Goal: Task Accomplishment & Management: Use online tool/utility

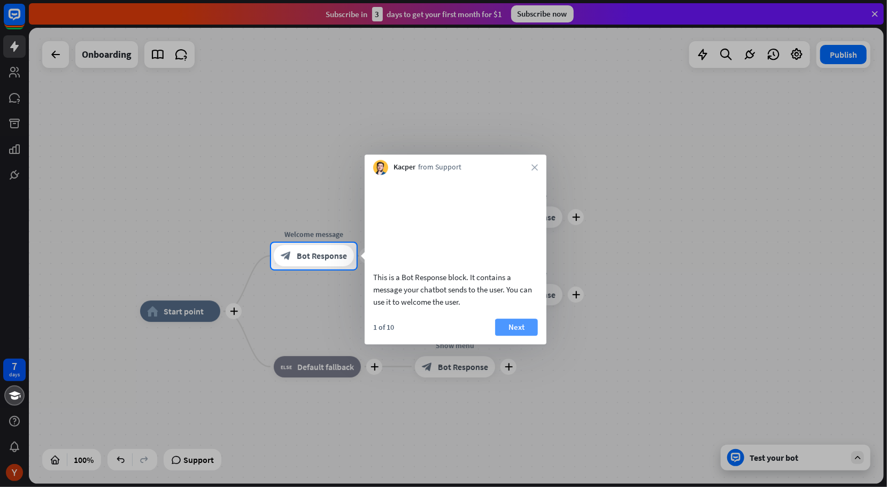
click at [515, 336] on button "Next" at bounding box center [516, 327] width 43 height 17
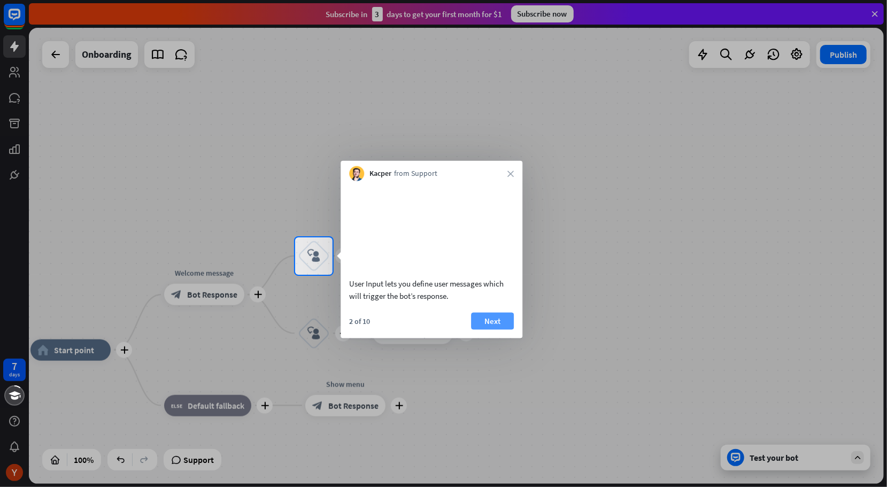
click at [489, 326] on button "Next" at bounding box center [492, 320] width 43 height 17
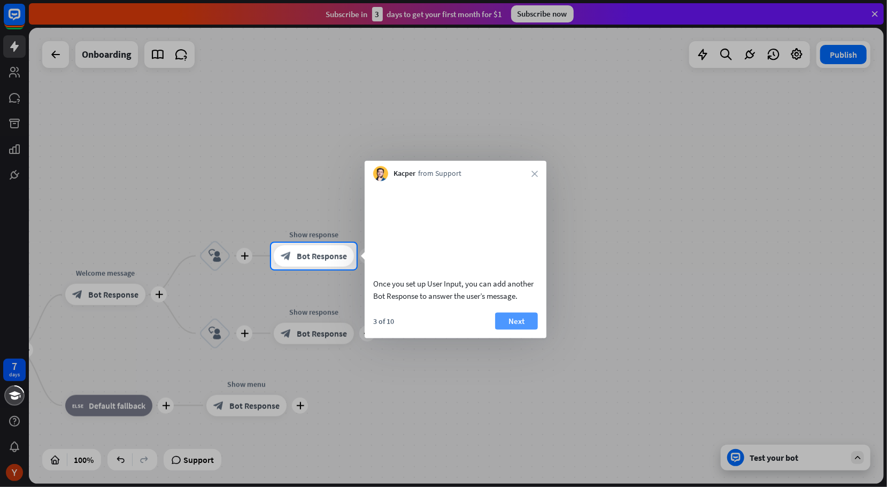
click at [501, 329] on button "Next" at bounding box center [516, 320] width 43 height 17
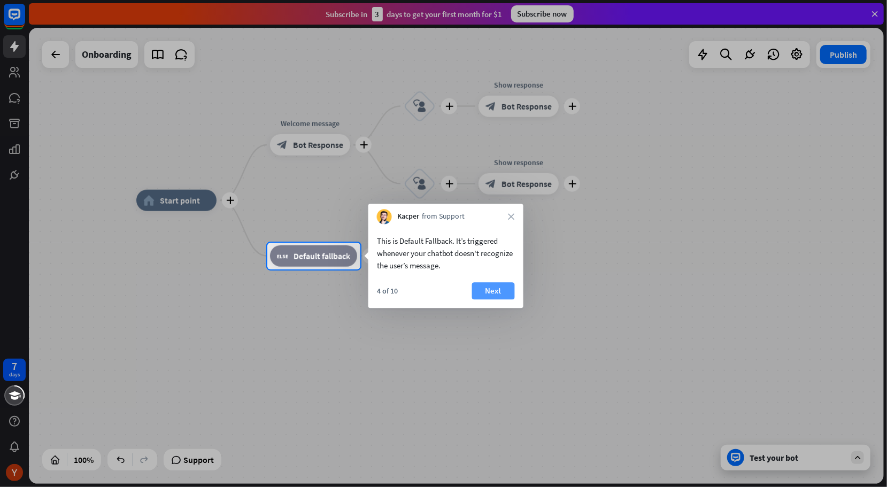
click at [496, 293] on button "Next" at bounding box center [493, 290] width 43 height 17
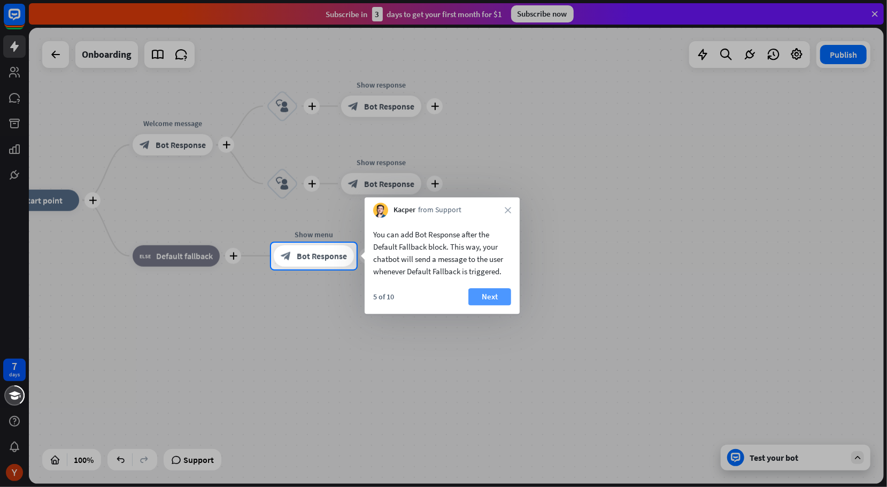
click at [484, 297] on button "Next" at bounding box center [490, 296] width 43 height 17
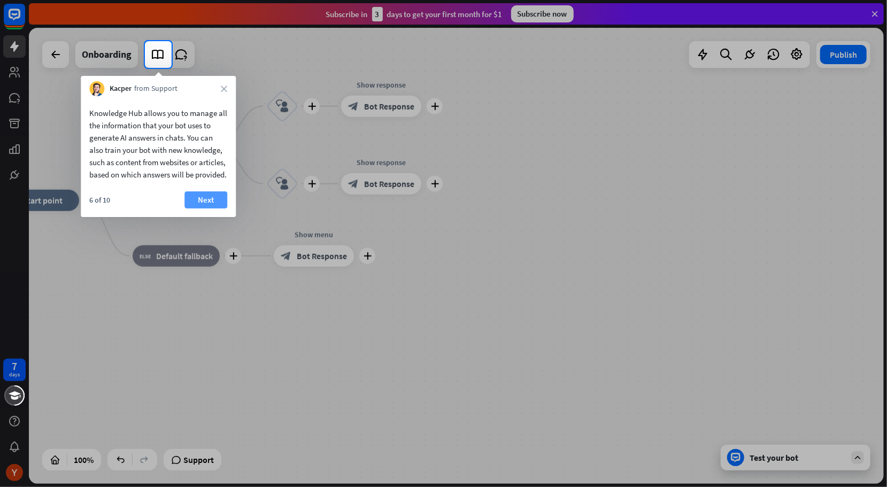
click at [212, 209] on button "Next" at bounding box center [206, 199] width 43 height 17
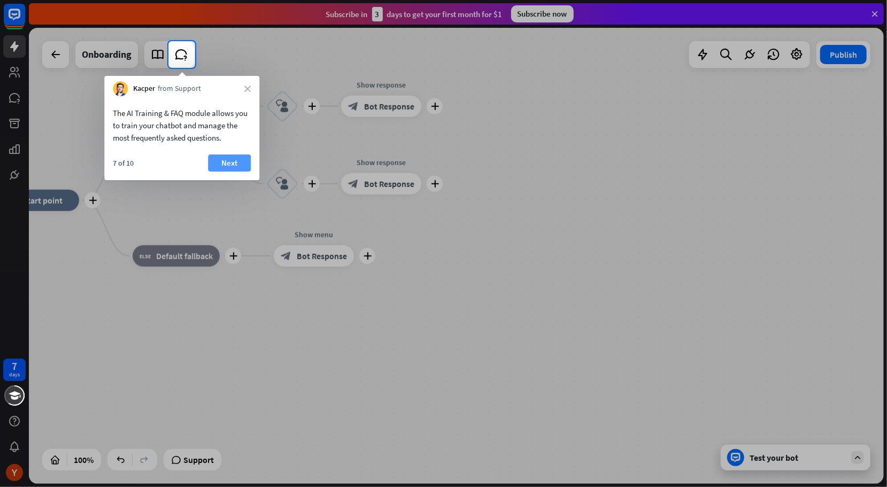
click at [217, 159] on button "Next" at bounding box center [229, 163] width 43 height 17
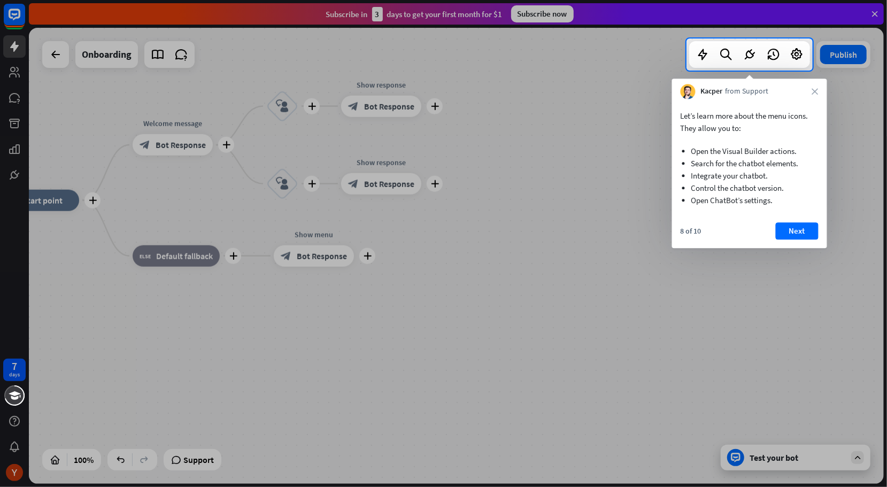
click at [781, 243] on div "8 of 10 Next" at bounding box center [749, 236] width 155 height 26
click at [794, 233] on button "Next" at bounding box center [797, 231] width 43 height 17
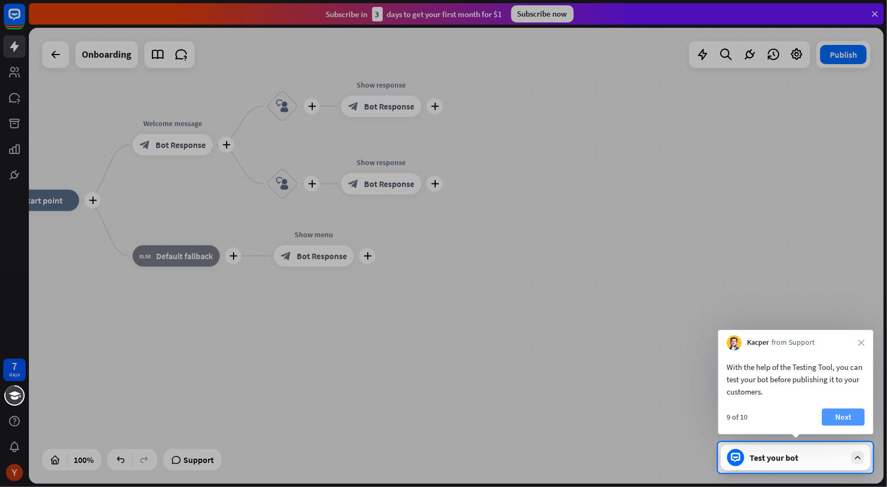
click at [843, 421] on button "Next" at bounding box center [843, 417] width 43 height 17
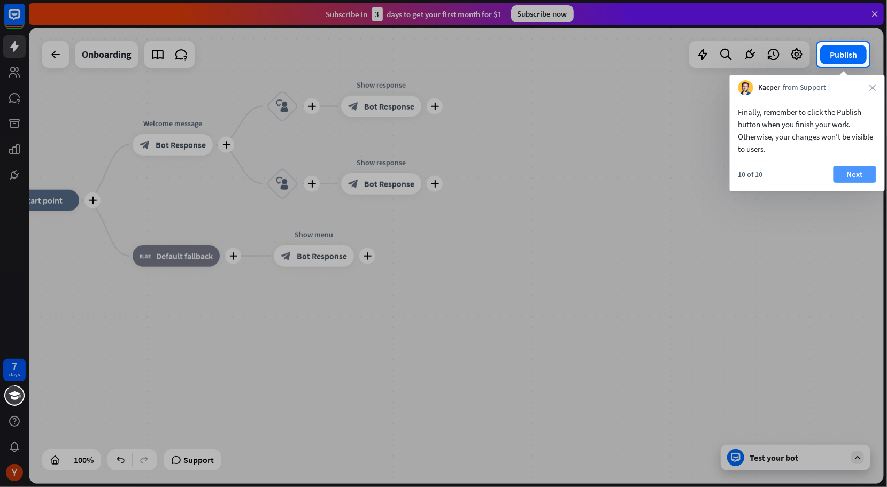
click at [858, 182] on button "Next" at bounding box center [855, 174] width 43 height 17
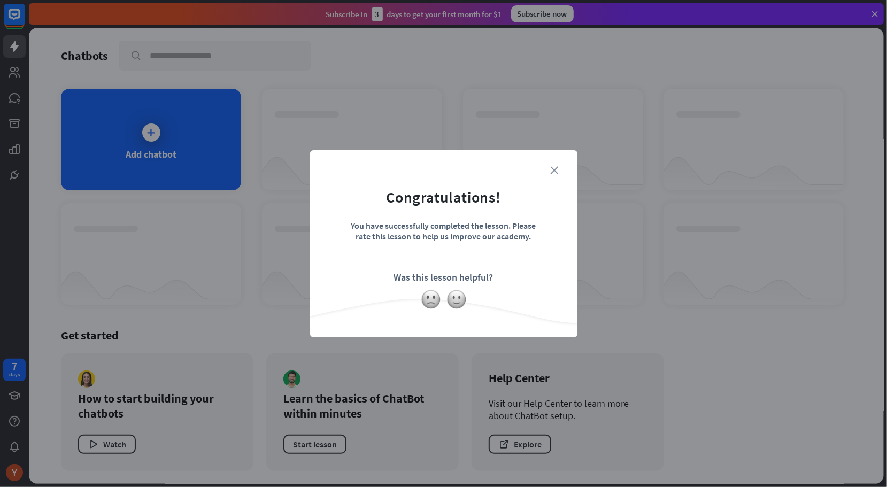
click at [556, 172] on icon "close" at bounding box center [555, 170] width 8 height 8
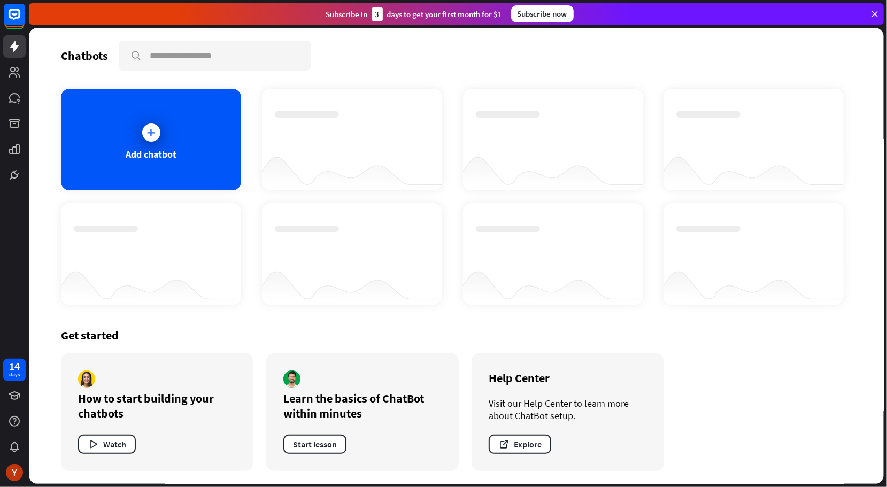
click at [200, 166] on div "Add chatbot" at bounding box center [151, 140] width 180 height 102
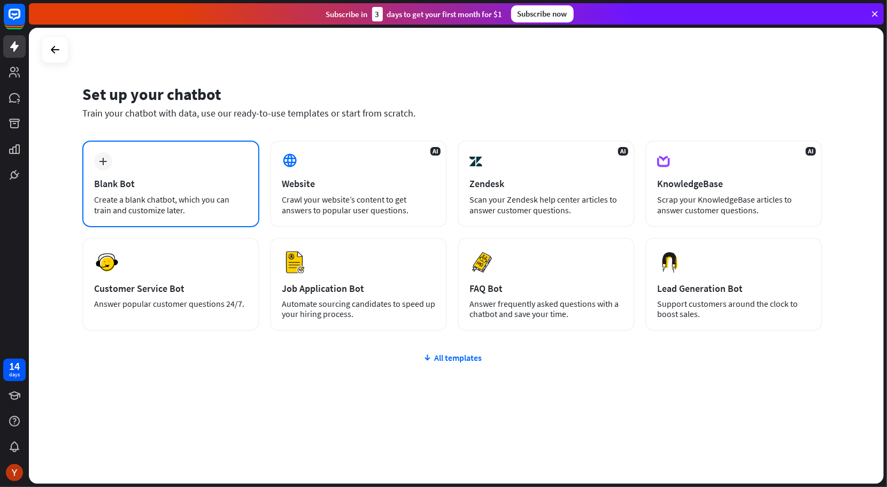
click at [175, 202] on div "Create a blank chatbot, which you can train and customize later." at bounding box center [171, 204] width 154 height 21
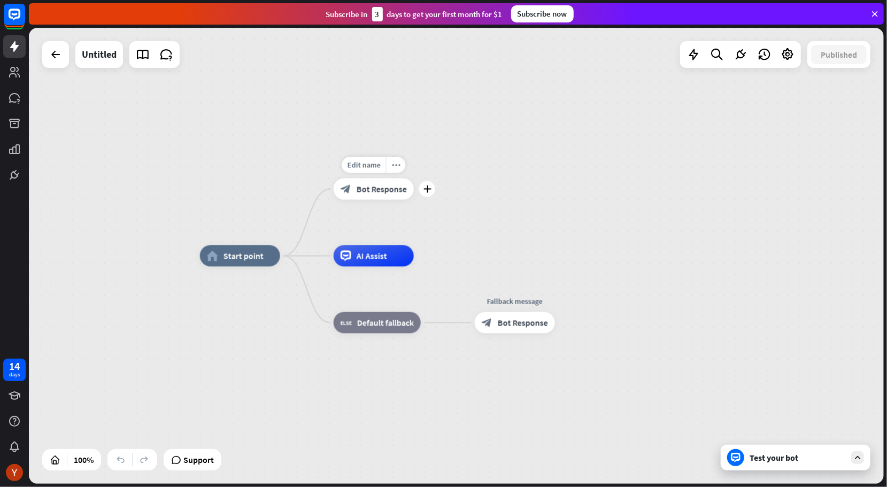
click at [367, 195] on div "block_bot_response Bot Response" at bounding box center [374, 189] width 80 height 21
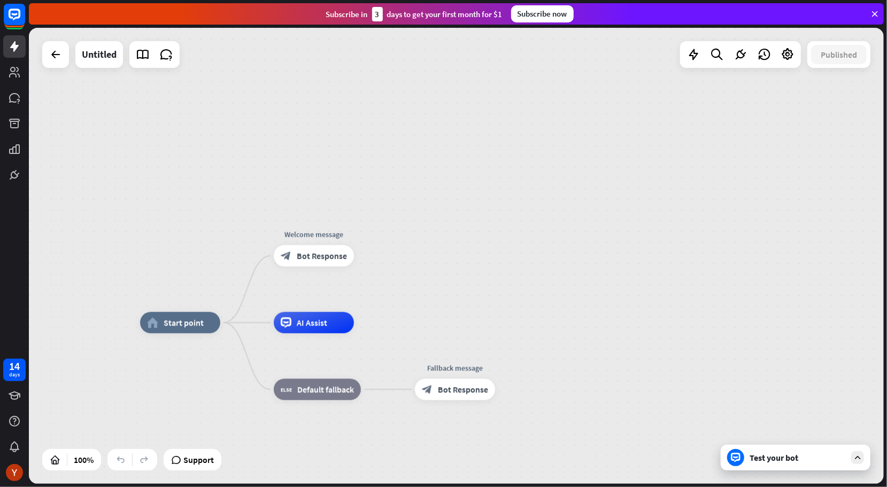
click at [415, 204] on div "home_2 Start point Welcome message block_bot_response Bot Response AI Assist bl…" at bounding box center [456, 256] width 855 height 456
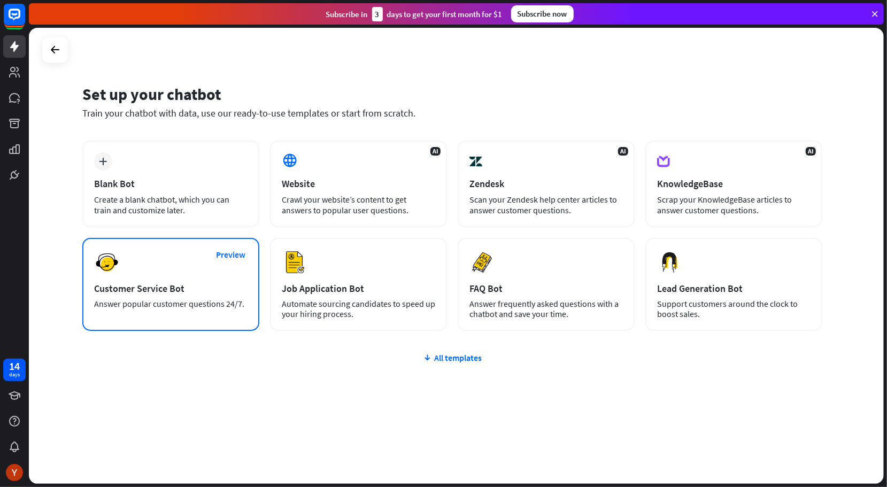
click at [224, 300] on div "Answer popular customer questions 24/7." at bounding box center [171, 304] width 154 height 10
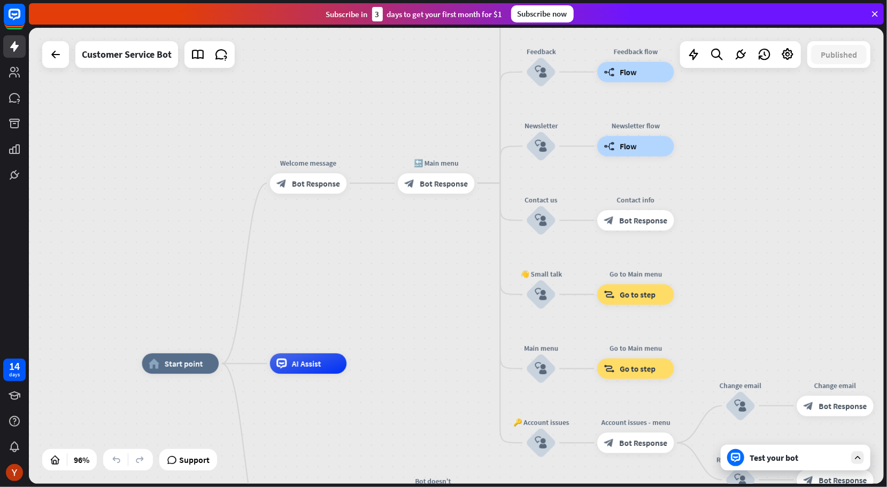
drag, startPoint x: 462, startPoint y: 262, endPoint x: 394, endPoint y: 367, distance: 125.4
click at [319, 193] on div "Edit name more_horiz plus block_bot_response Bot Response" at bounding box center [308, 183] width 77 height 20
click at [847, 450] on div "Test your bot" at bounding box center [796, 458] width 150 height 26
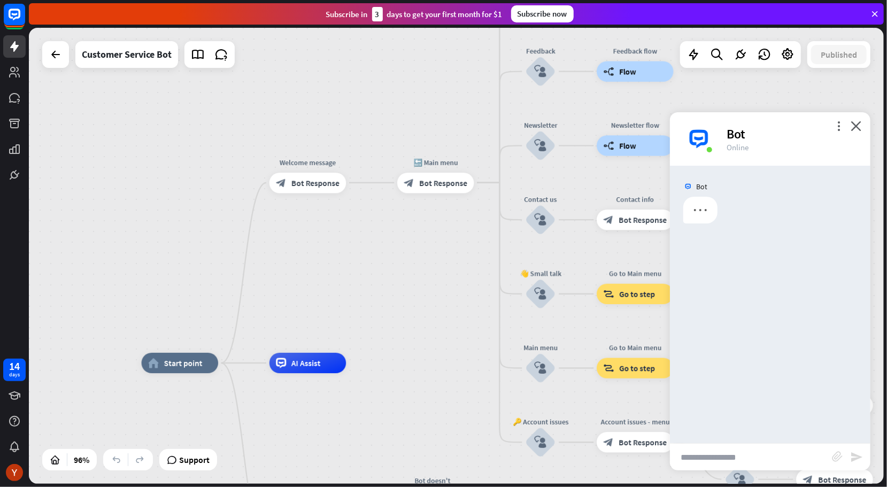
click at [752, 456] on input "text" at bounding box center [751, 457] width 162 height 27
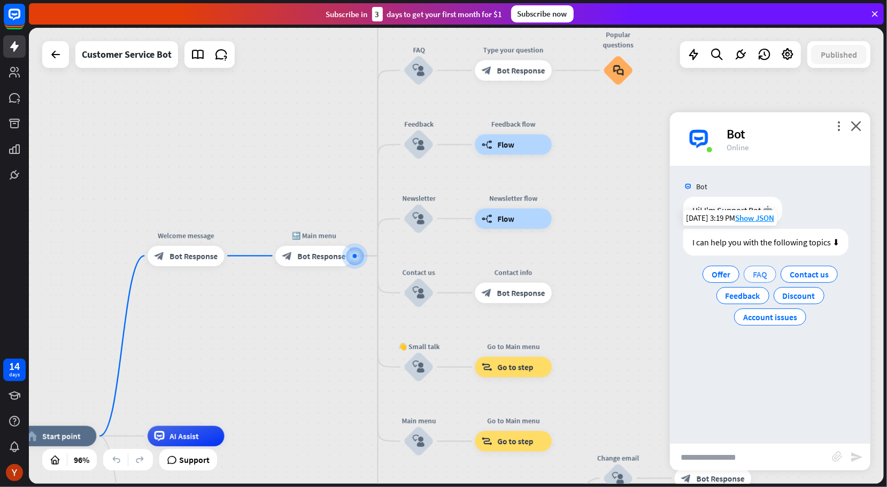
click at [762, 273] on span "FAQ" at bounding box center [760, 274] width 14 height 11
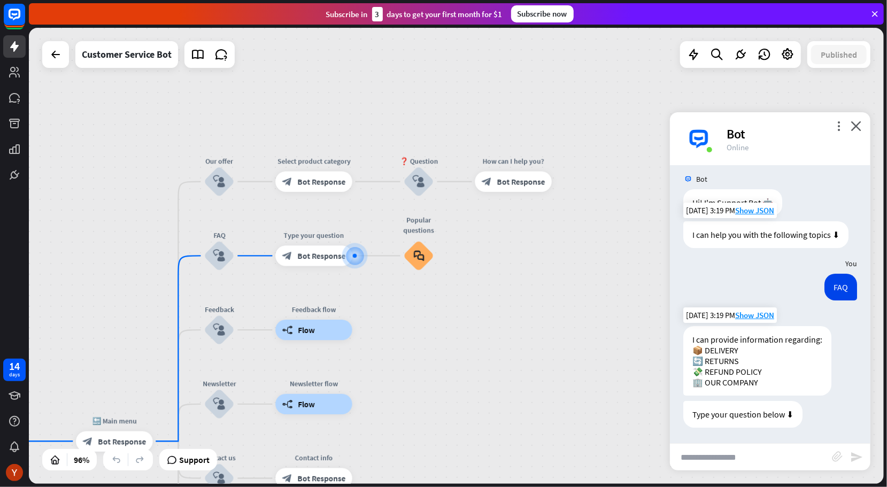
scroll to position [7, 0]
click at [745, 459] on input "text" at bounding box center [751, 457] width 162 height 27
type input "*******"
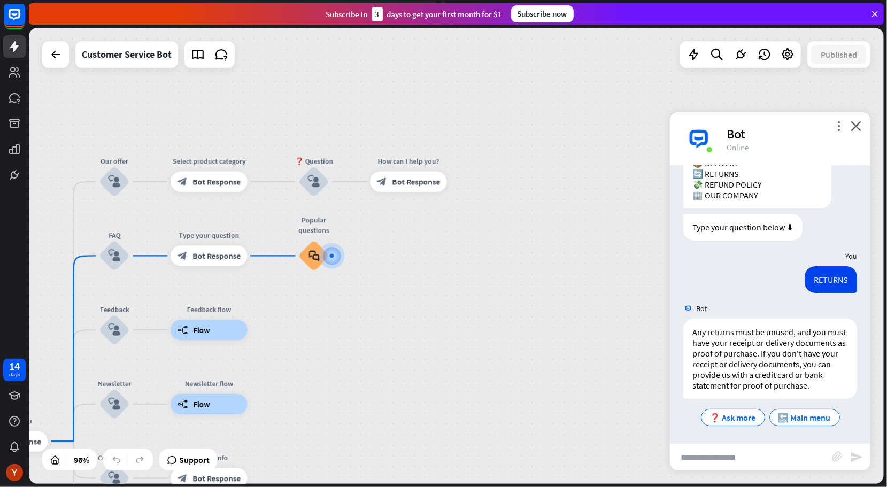
scroll to position [206, 0]
type input "*"
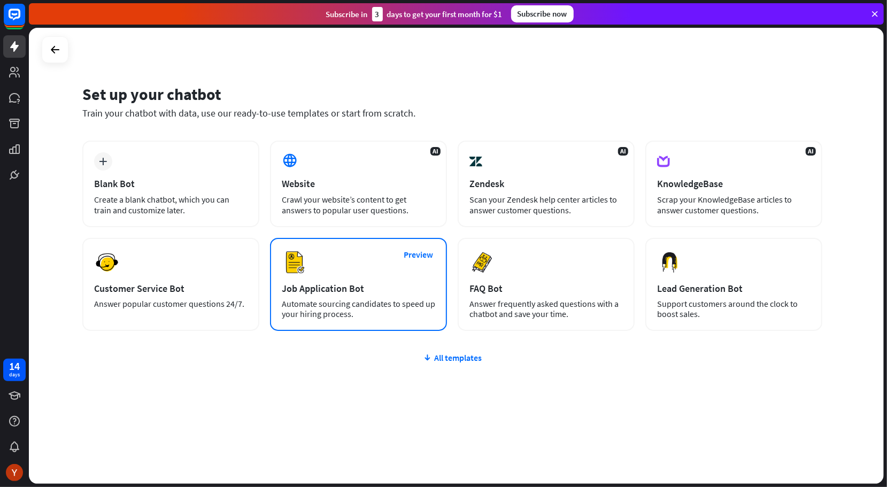
click at [403, 285] on div "Job Application Bot" at bounding box center [359, 288] width 154 height 12
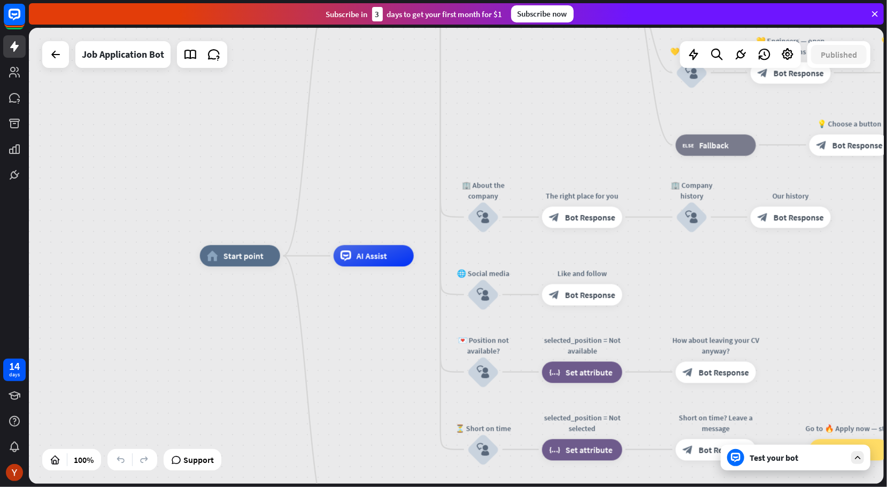
click at [766, 460] on div "Test your bot" at bounding box center [798, 457] width 96 height 11
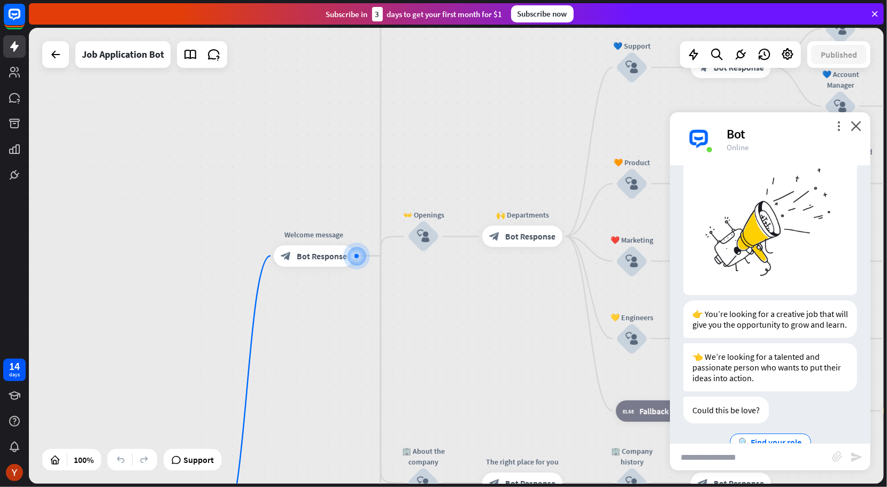
scroll to position [73, 0]
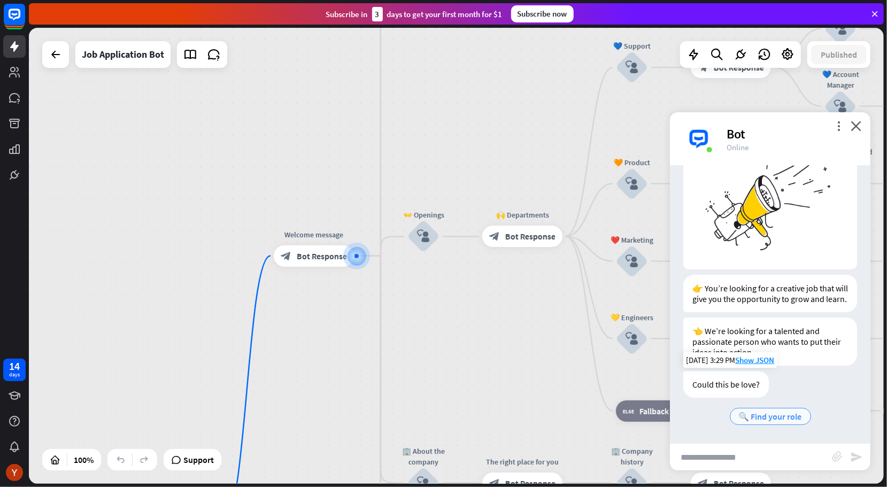
click at [777, 419] on span "🔍 Find your role" at bounding box center [770, 416] width 63 height 11
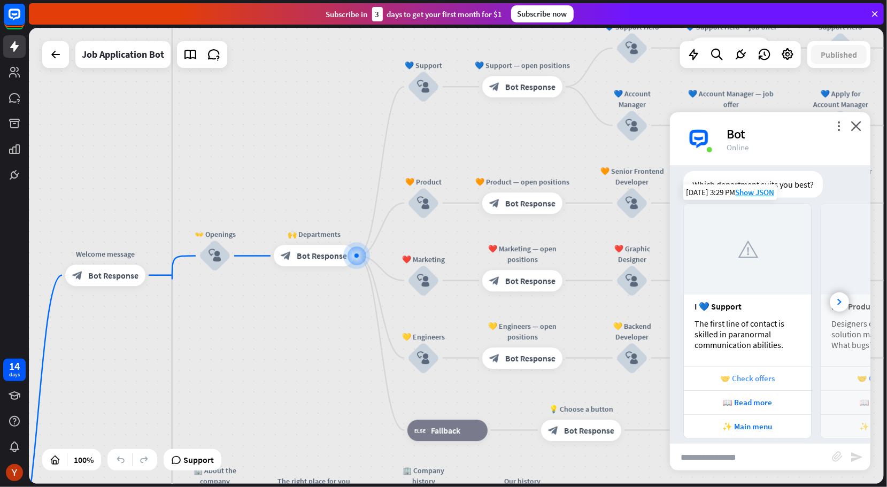
scroll to position [373, 0]
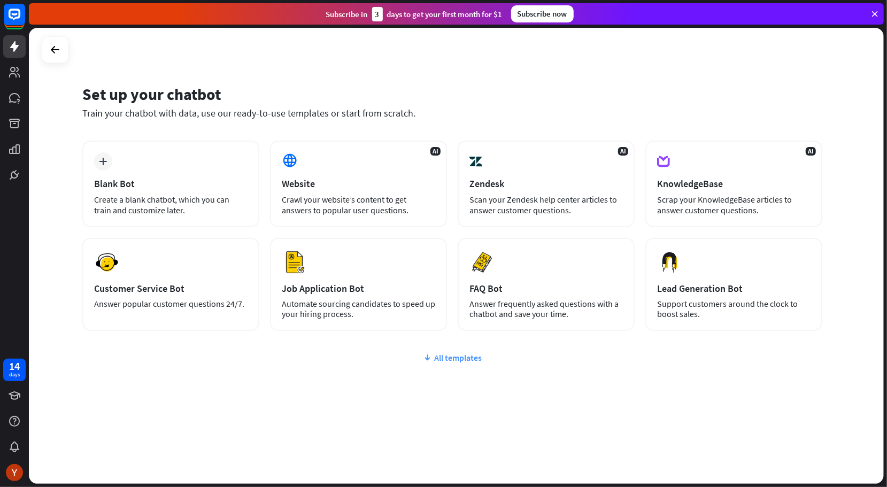
click at [426, 352] on icon at bounding box center [427, 357] width 9 height 11
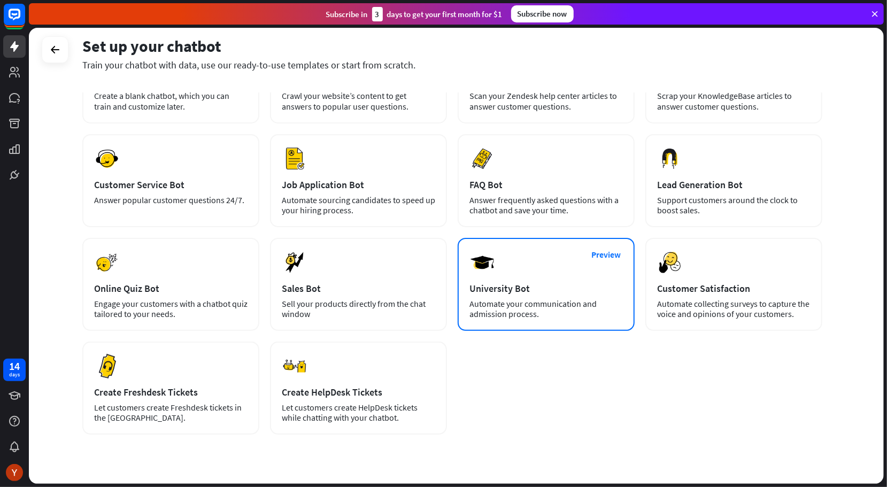
scroll to position [92, 0]
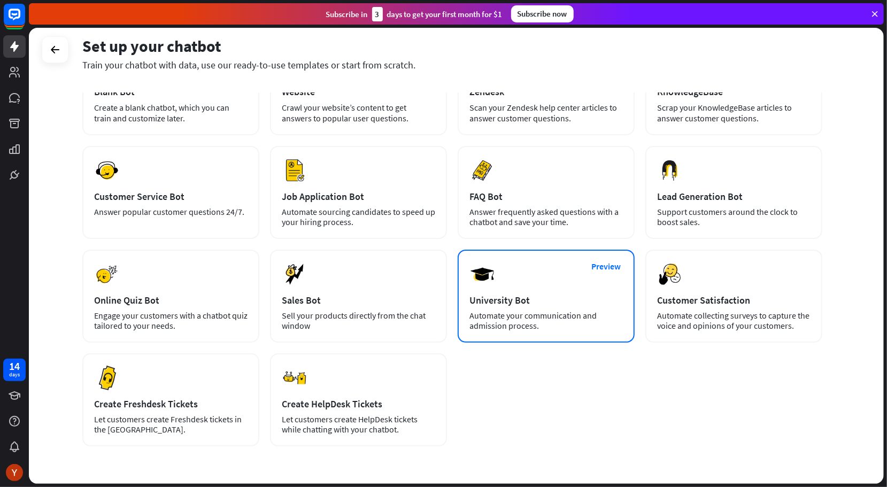
click at [589, 314] on div "Automate your communication and admission process." at bounding box center [547, 321] width 154 height 20
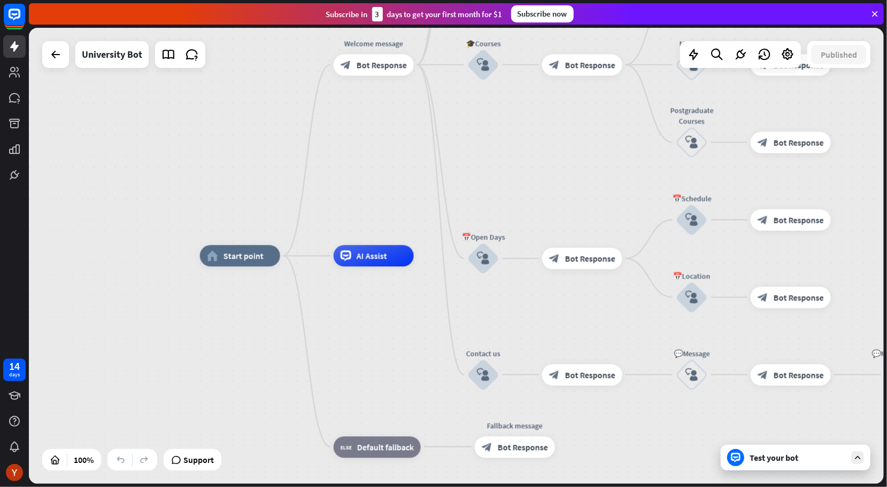
click at [819, 472] on div "home_2 Start point Welcome message block_bot_response Bot Response ✨Main menu b…" at bounding box center [627, 484] width 855 height 456
click at [779, 462] on div "Test your bot" at bounding box center [798, 457] width 96 height 11
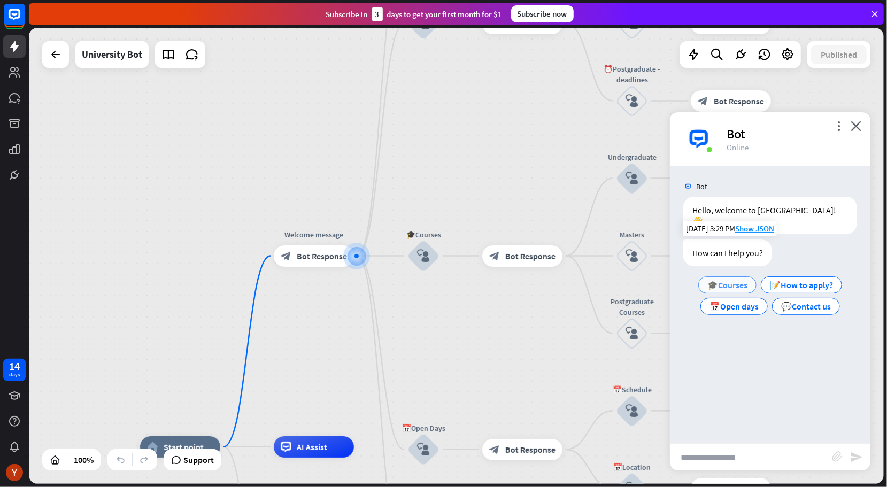
click at [736, 280] on span "🎓Courses" at bounding box center [728, 285] width 40 height 11
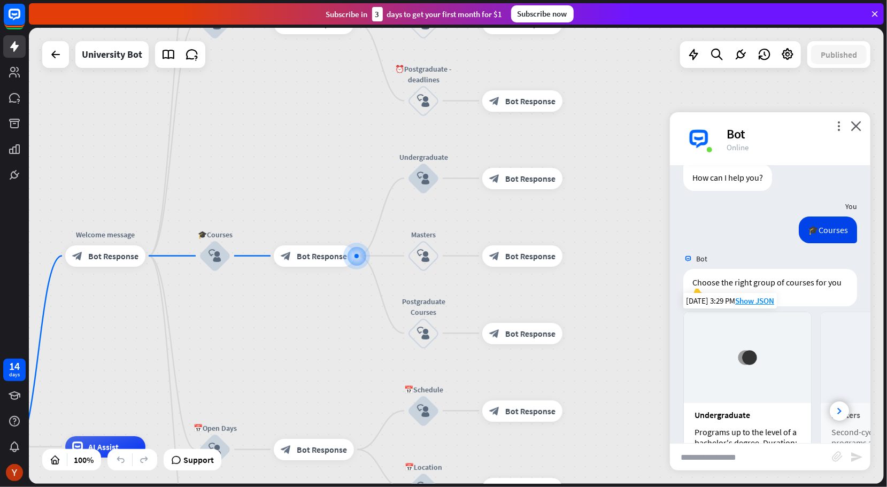
scroll to position [195, 0]
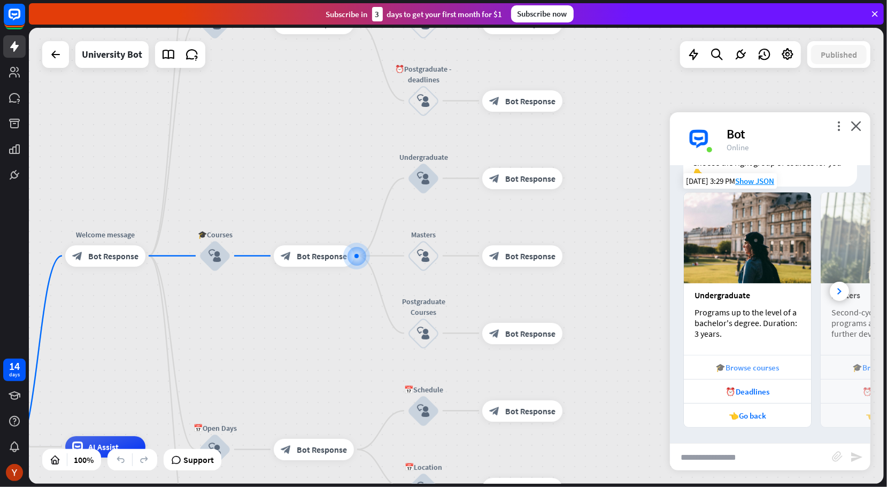
click at [788, 373] on div "🎓Browse courses" at bounding box center [747, 367] width 127 height 24
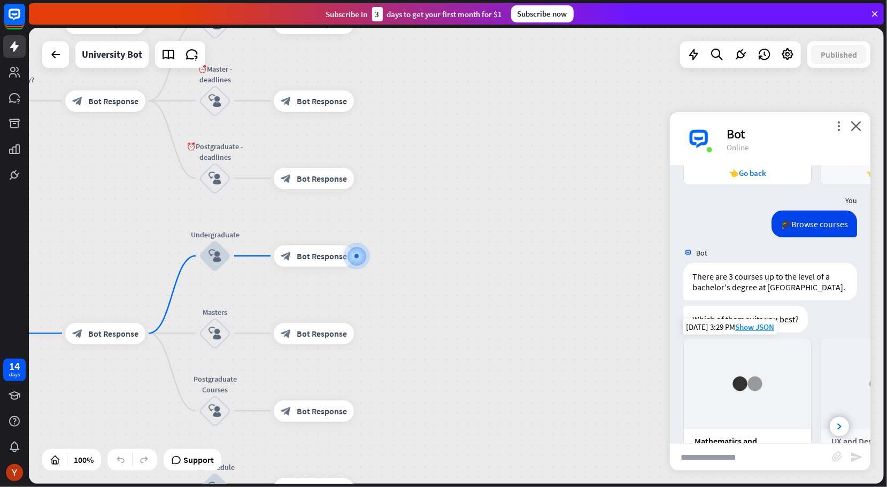
scroll to position [562, 0]
